Goal: Information Seeking & Learning: Learn about a topic

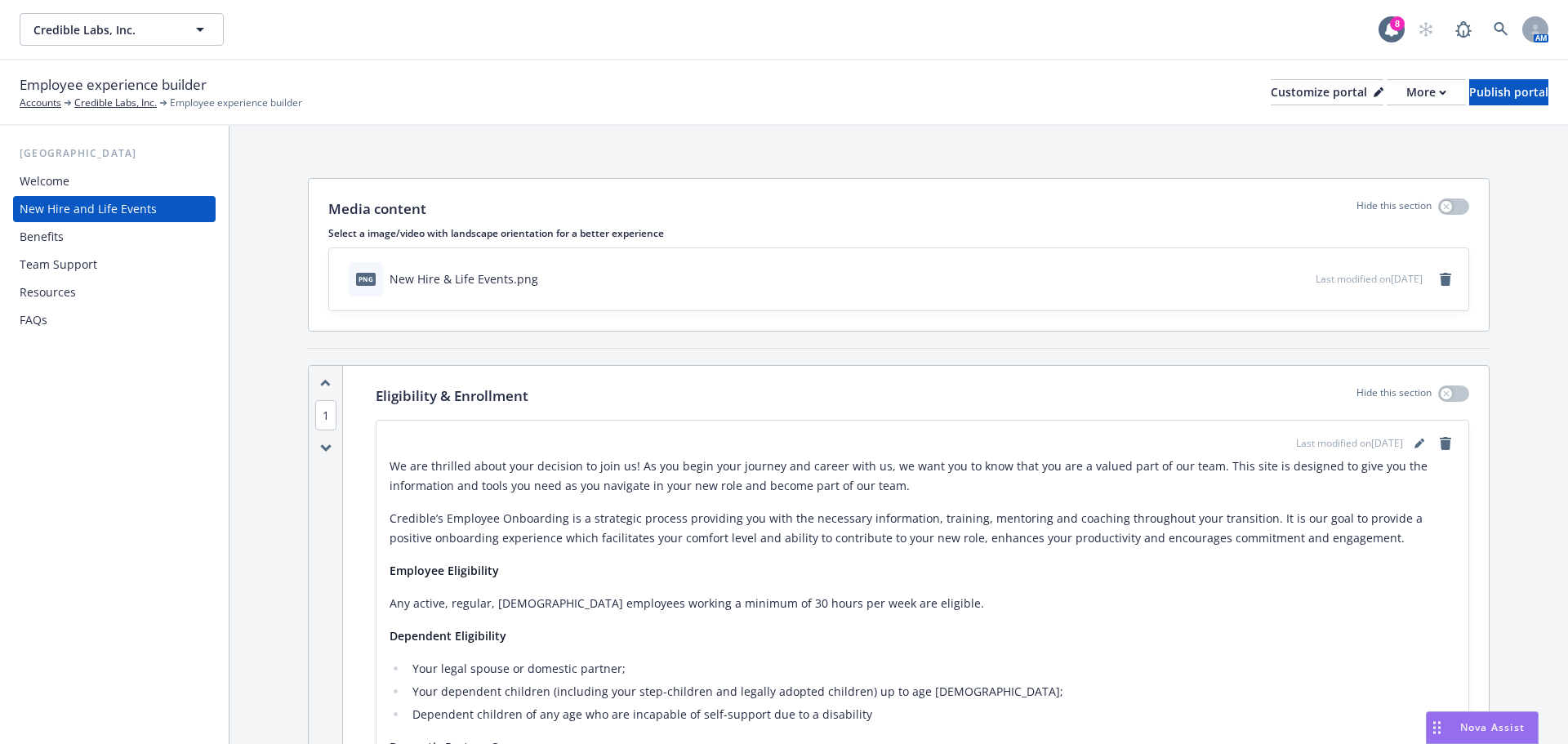
scroll to position [1388, 0]
